Goal: Task Accomplishment & Management: Use online tool/utility

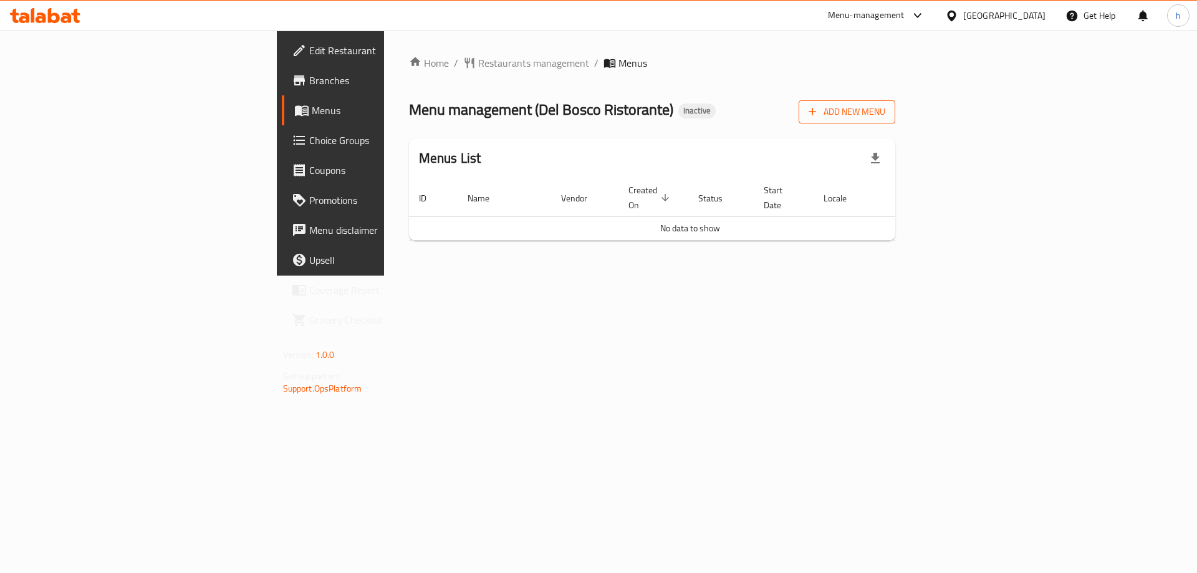
click at [885, 107] on span "Add New Menu" at bounding box center [847, 112] width 77 height 16
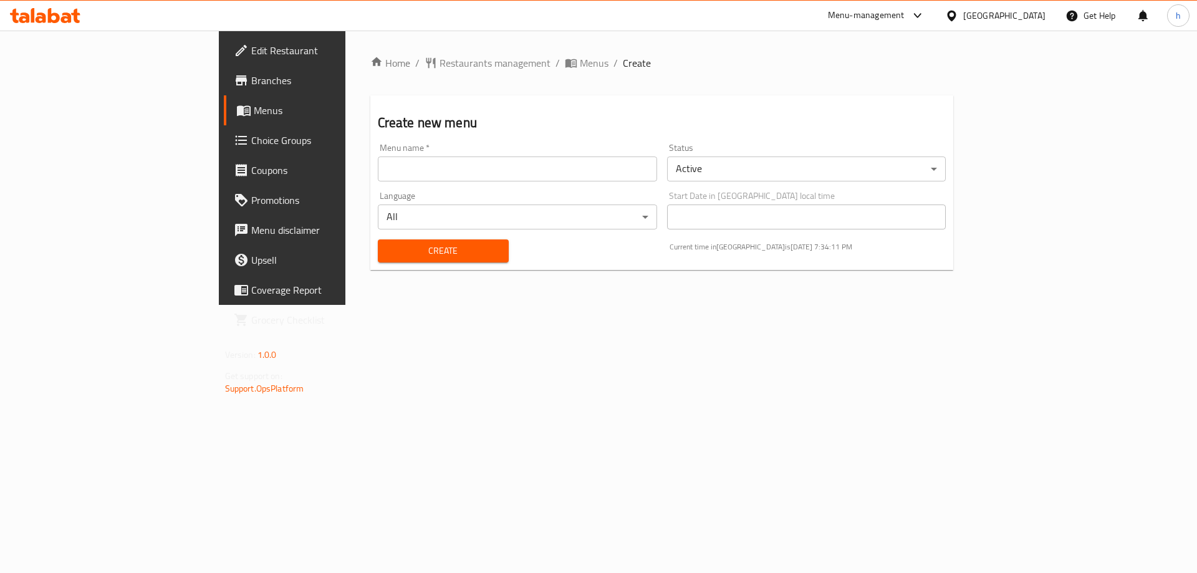
click at [378, 174] on input "text" at bounding box center [517, 168] width 279 height 25
type input "haidy"
click at [406, 251] on span "Create" at bounding box center [443, 251] width 111 height 16
click at [254, 114] on span "Menus" at bounding box center [331, 110] width 155 height 15
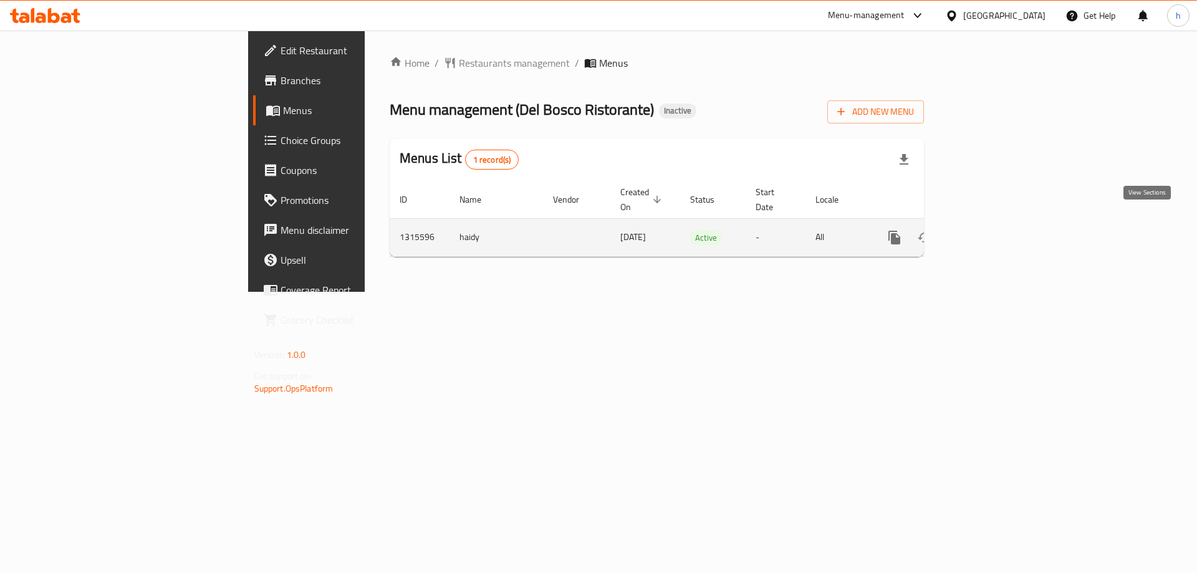
click at [992, 230] on icon "enhanced table" at bounding box center [984, 237] width 15 height 15
